Goal: Information Seeking & Learning: Learn about a topic

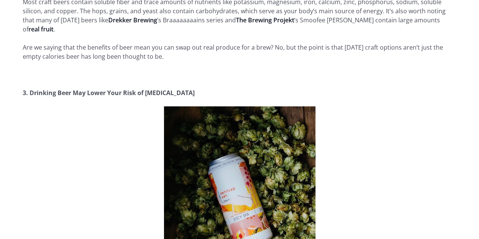
scroll to position [1060, 0]
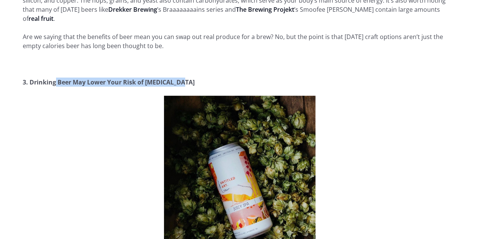
drag, startPoint x: 54, startPoint y: 66, endPoint x: 181, endPoint y: 67, distance: 126.9
click at [181, 78] on strong "3. Drinking Beer May Lower Your Risk of [MEDICAL_DATA]" at bounding box center [109, 82] width 172 height 8
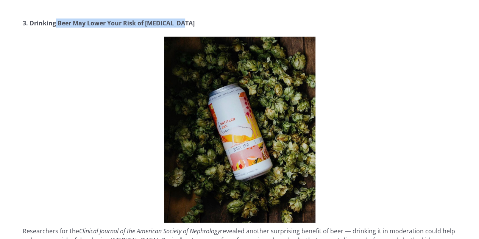
scroll to position [1136, 0]
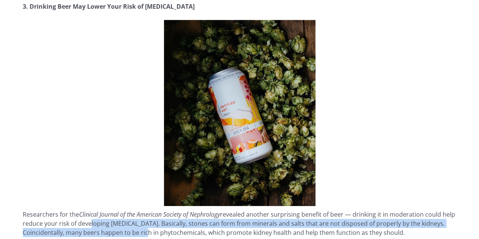
drag, startPoint x: 100, startPoint y: 206, endPoint x: 145, endPoint y: 214, distance: 45.4
click at [145, 214] on p "Researchers for the Clinical Journal of the American Society of Nephrology reve…" at bounding box center [240, 223] width 434 height 27
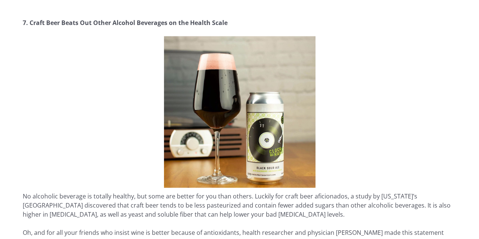
scroll to position [2272, 0]
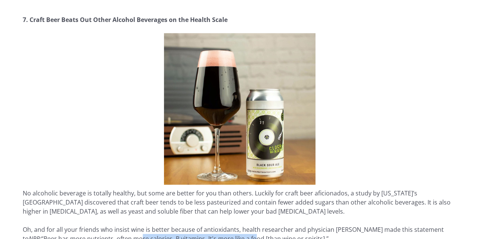
drag, startPoint x: 119, startPoint y: 221, endPoint x: 231, endPoint y: 219, distance: 112.5
click at [231, 225] on p "Oh, and for all your friends who insist wine is better because of antioxidants,…" at bounding box center [240, 234] width 434 height 18
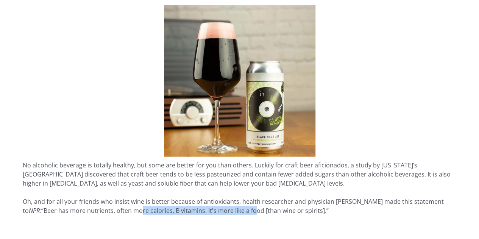
scroll to position [2310, 0]
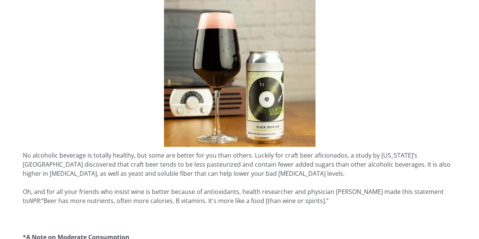
click at [106, 187] on p "Oh, and for all your friends who insist wine is better because of antioxidants,…" at bounding box center [240, 196] width 434 height 18
drag, startPoint x: 105, startPoint y: 183, endPoint x: 143, endPoint y: 185, distance: 38.7
click at [143, 187] on p "Oh, and for all your friends who insist wine is better because of antioxidants,…" at bounding box center [240, 196] width 434 height 18
drag, startPoint x: 154, startPoint y: 183, endPoint x: 178, endPoint y: 183, distance: 23.9
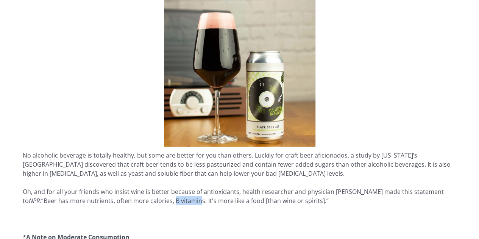
click at [178, 187] on p "Oh, and for all your friends who insist wine is better because of antioxidants,…" at bounding box center [240, 196] width 434 height 18
click at [194, 187] on p "Oh, and for all your friends who insist wine is better because of antioxidants,…" at bounding box center [240, 196] width 434 height 18
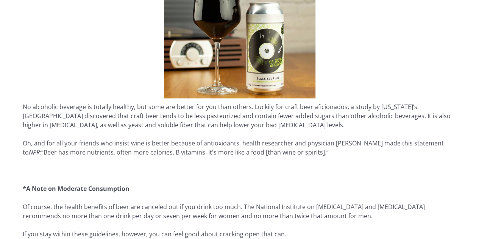
scroll to position [2386, 0]
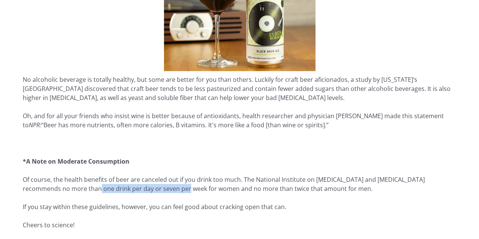
drag, startPoint x: 67, startPoint y: 172, endPoint x: 157, endPoint y: 172, distance: 90.1
click at [157, 175] on p "Of course, the health benefits of beer are canceled out if you drink too much. …" at bounding box center [240, 184] width 434 height 18
click at [158, 175] on p "Of course, the health benefits of beer are canceled out if you drink too much. …" at bounding box center [240, 184] width 434 height 18
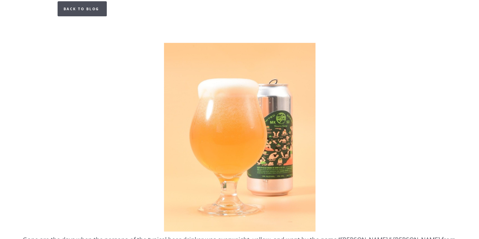
scroll to position [379, 0]
